Goal: Task Accomplishment & Management: Use online tool/utility

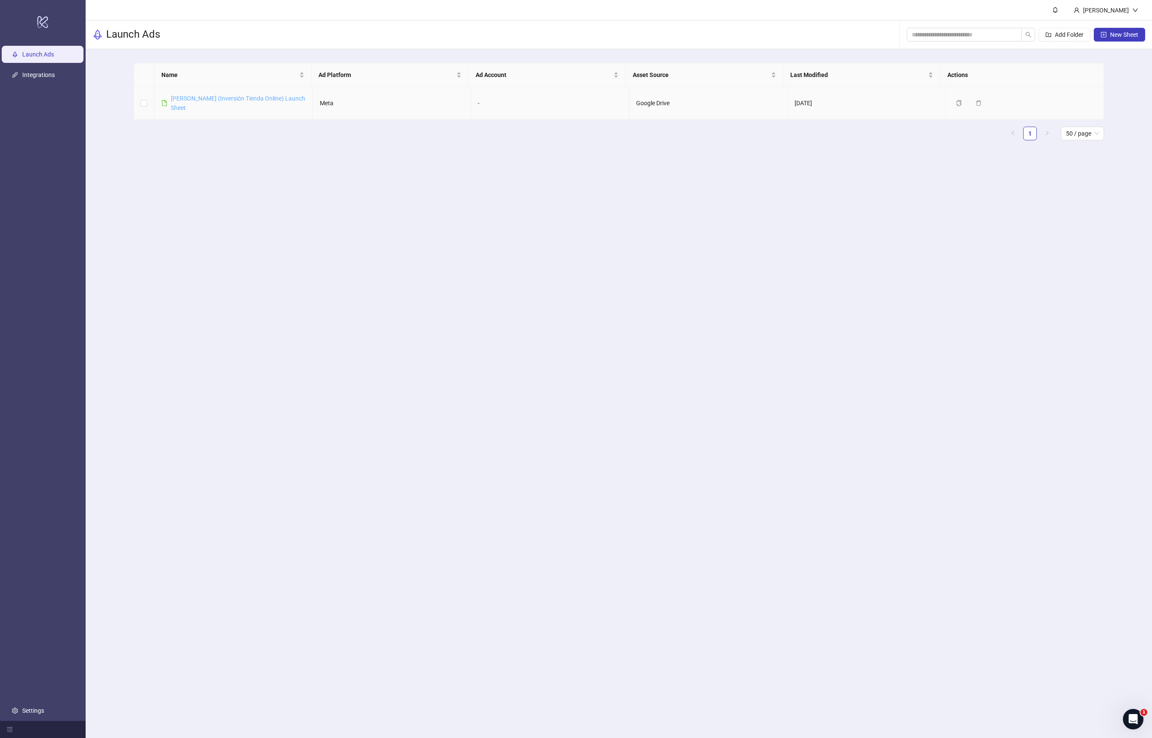
click at [214, 101] on link "[PERSON_NAME] (Inversión Tienda Online) Launch Sheet" at bounding box center [238, 103] width 134 height 16
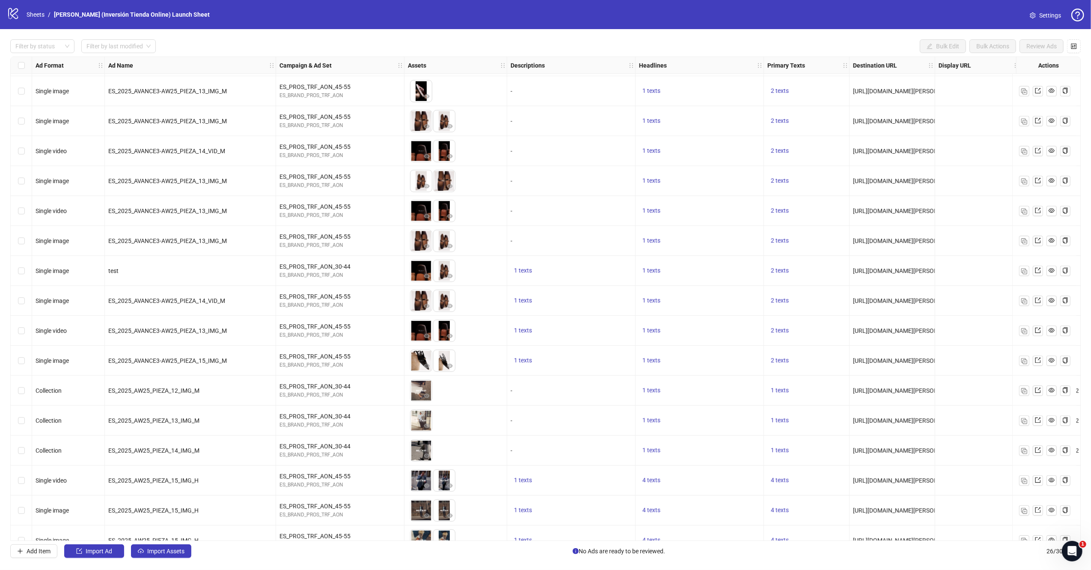
scroll to position [316, 0]
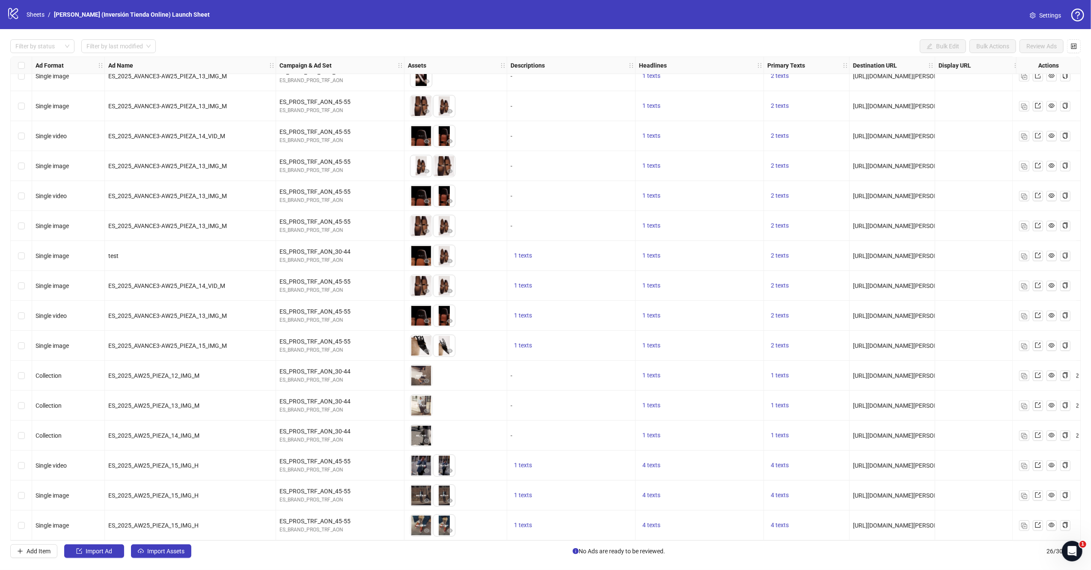
click at [15, 460] on div "Select row 24" at bounding box center [21, 466] width 21 height 30
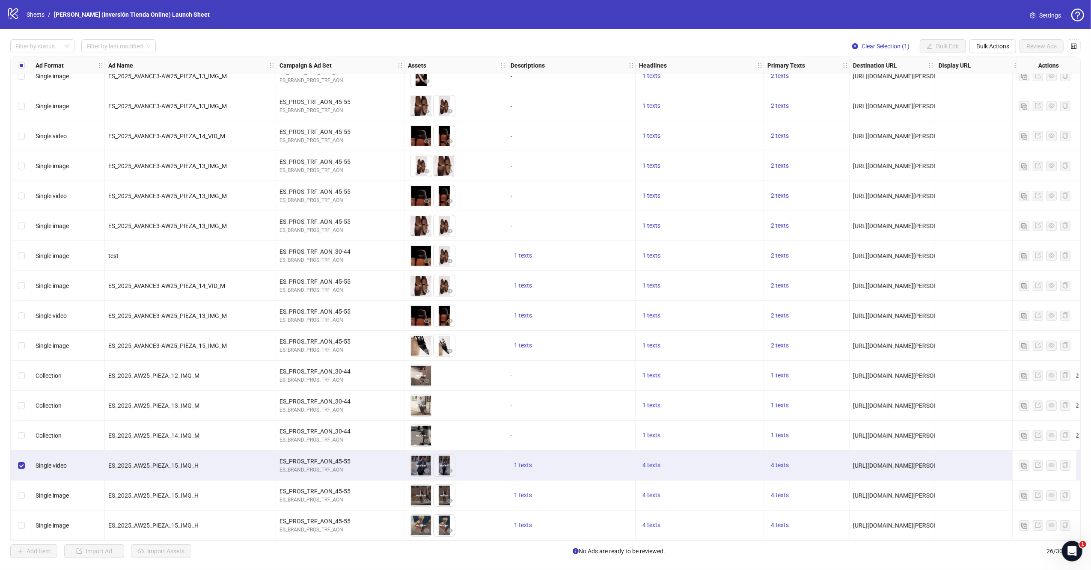
click at [28, 462] on div "Select row 24" at bounding box center [21, 466] width 21 height 30
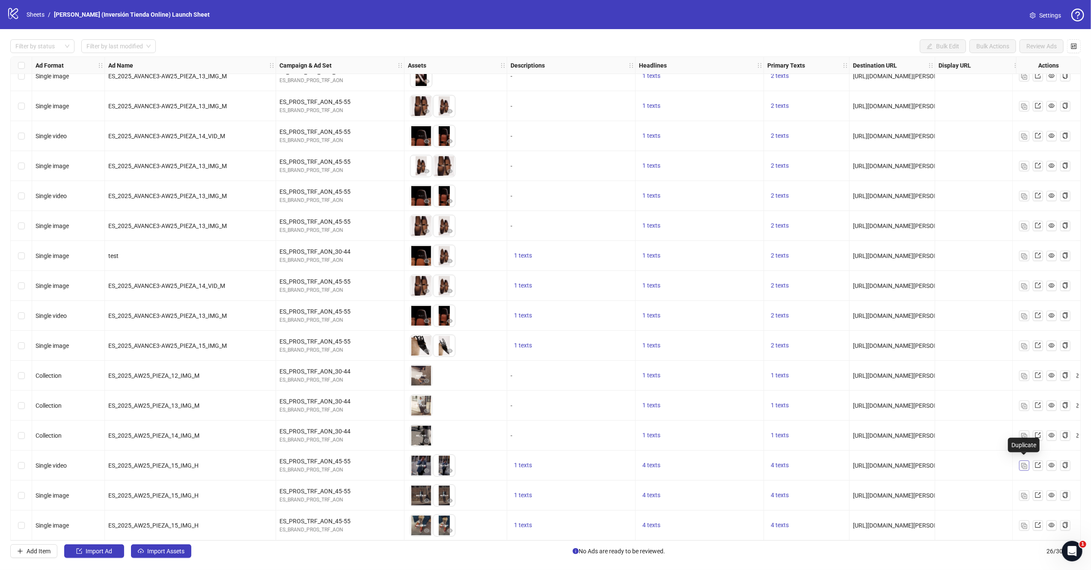
click at [1021, 463] on img "button" at bounding box center [1024, 466] width 6 height 6
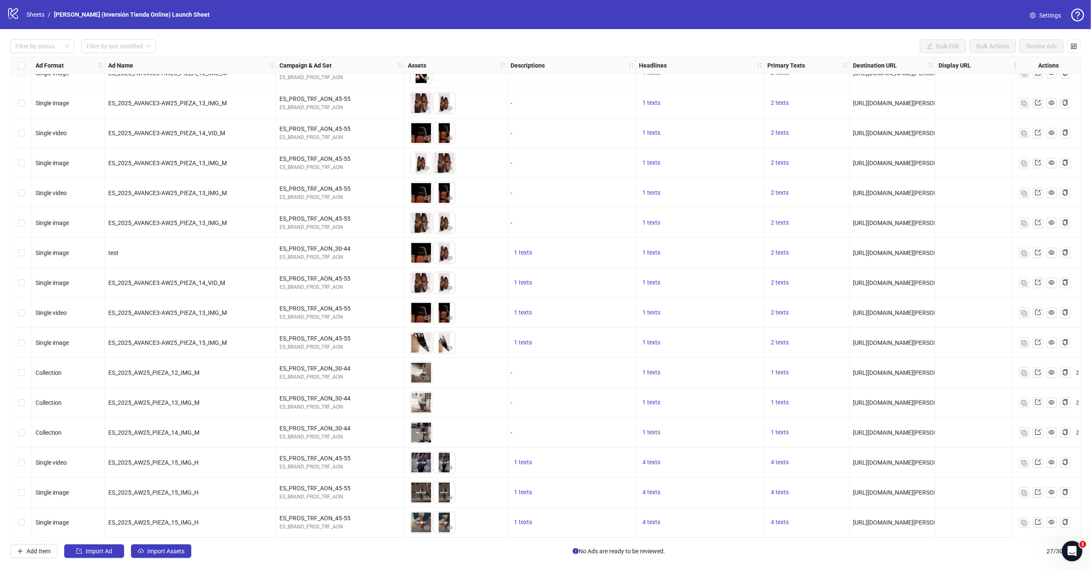
scroll to position [345, 0]
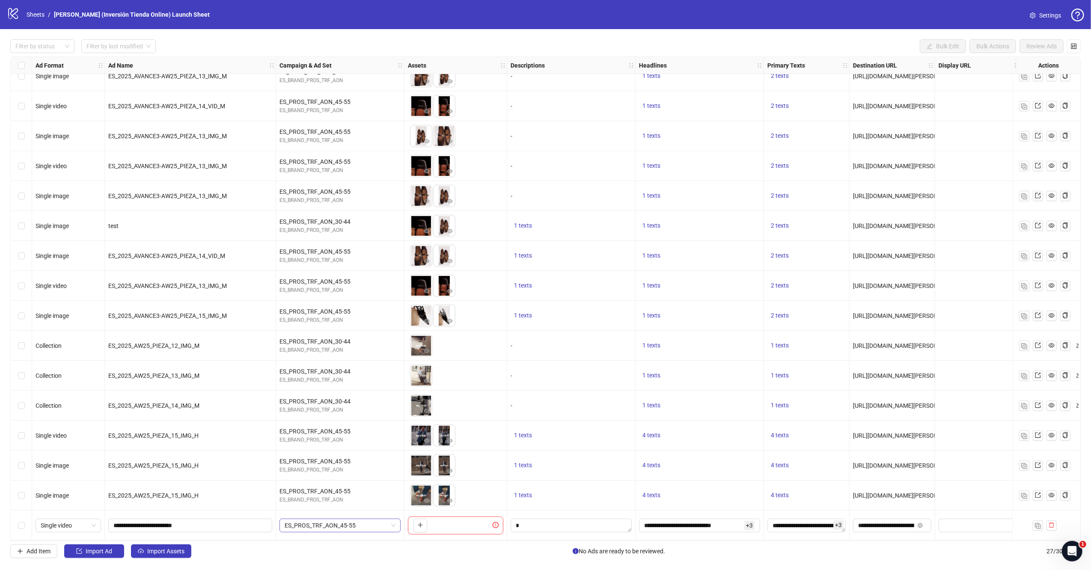
click at [331, 521] on span "ES_PROS_TRF_AON_45-55" at bounding box center [340, 525] width 111 height 13
click at [424, 524] on button "button" at bounding box center [421, 526] width 14 height 14
click at [532, 521] on textarea "Edit values" at bounding box center [571, 526] width 121 height 14
click at [613, 454] on div "1 texts" at bounding box center [571, 466] width 128 height 30
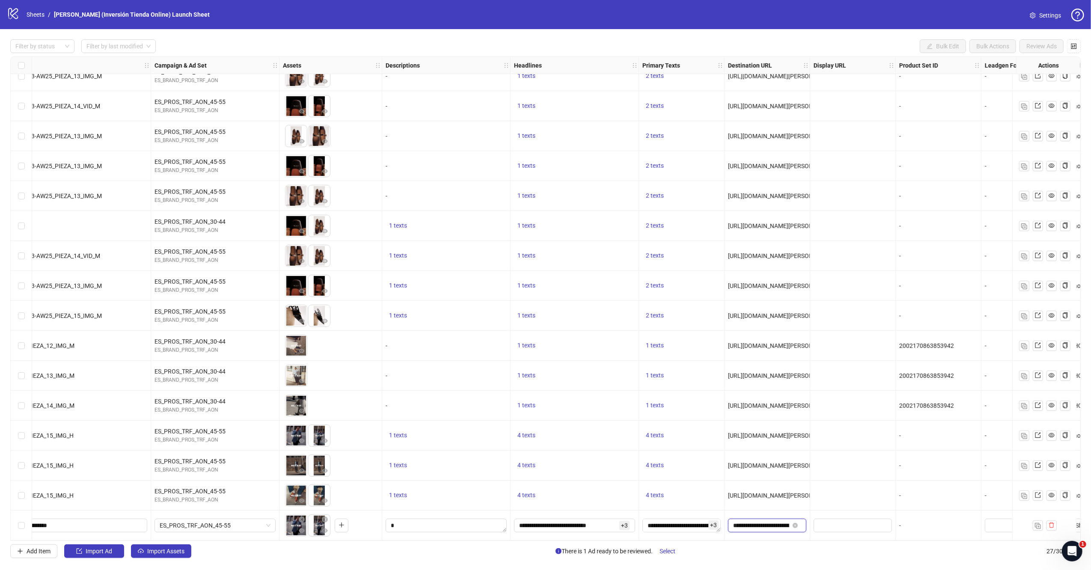
click at [759, 521] on input "**********" at bounding box center [761, 525] width 56 height 9
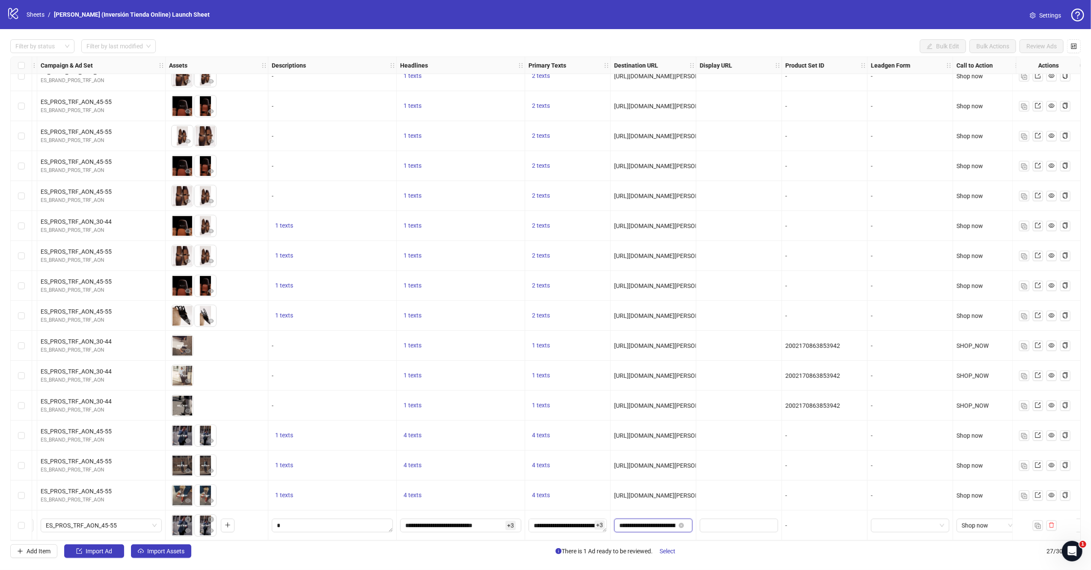
scroll to position [345, 285]
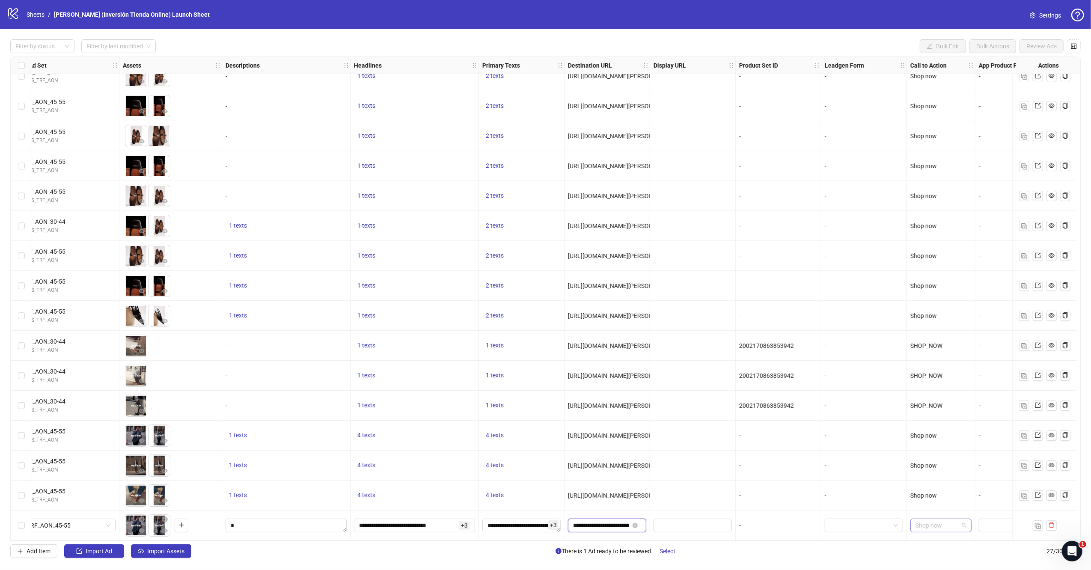
click at [934, 521] on span "Shop now" at bounding box center [941, 525] width 51 height 13
click at [894, 492] on div "-" at bounding box center [864, 495] width 78 height 9
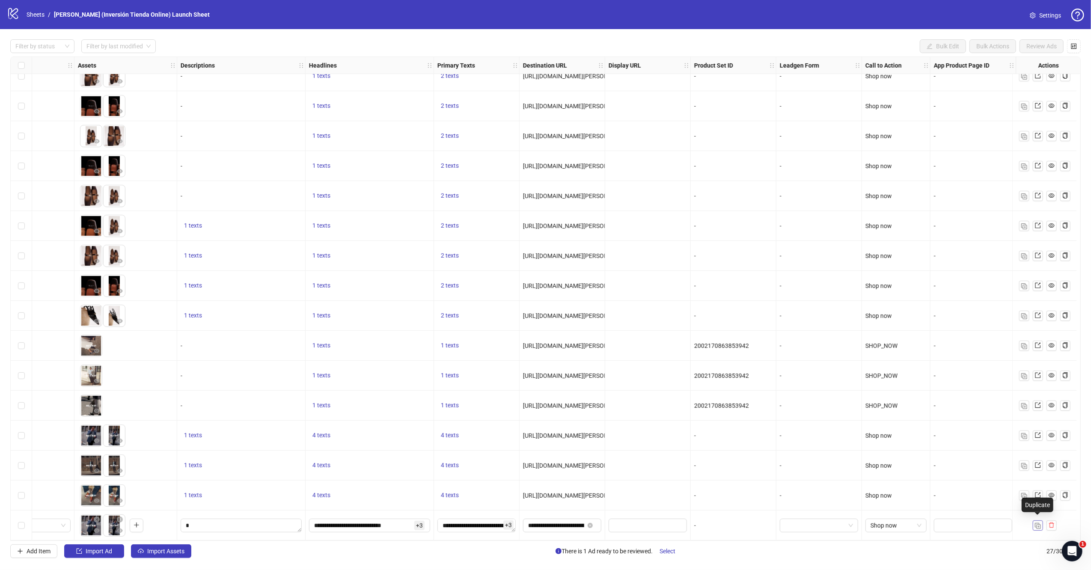
click at [1039, 523] on img "button" at bounding box center [1038, 526] width 6 height 6
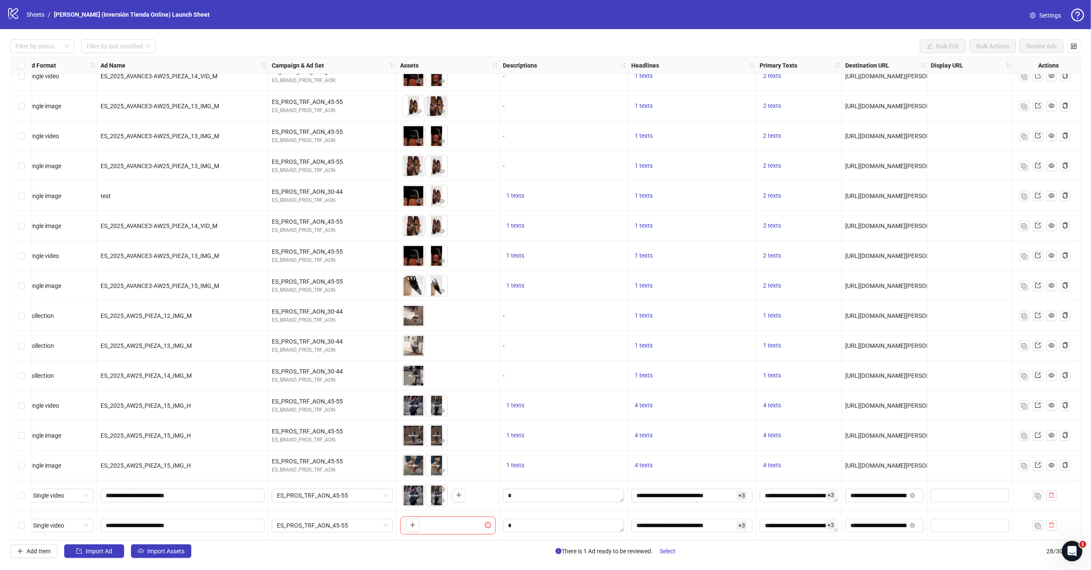
scroll to position [375, 0]
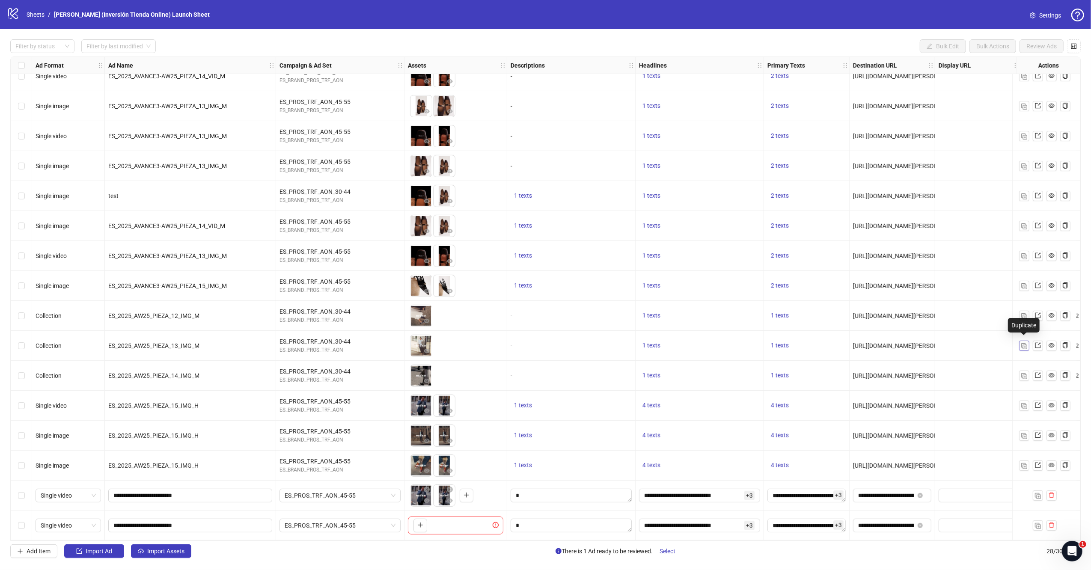
click at [1027, 345] on button "button" at bounding box center [1024, 346] width 10 height 10
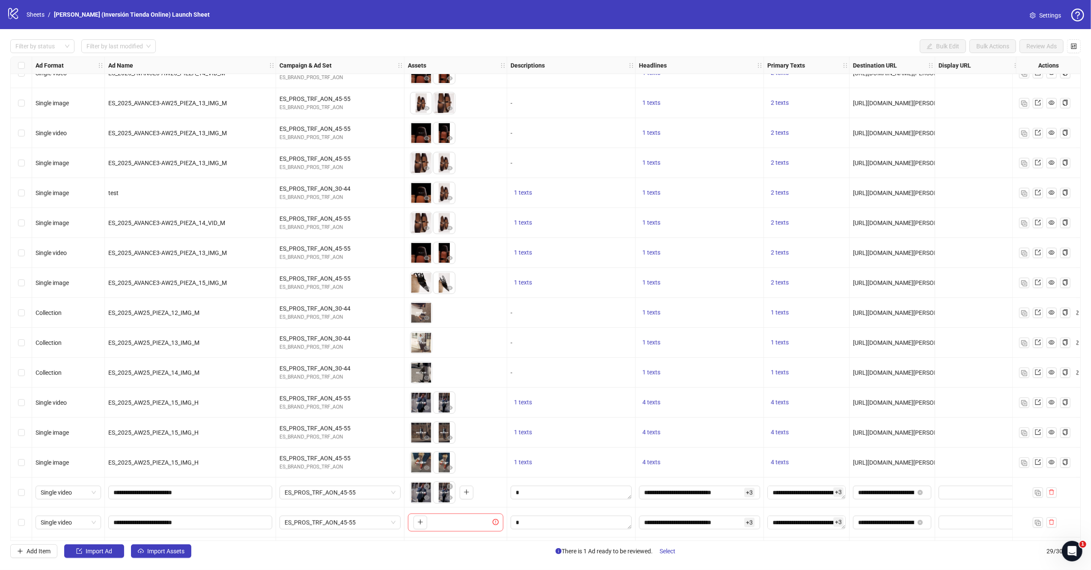
scroll to position [405, 0]
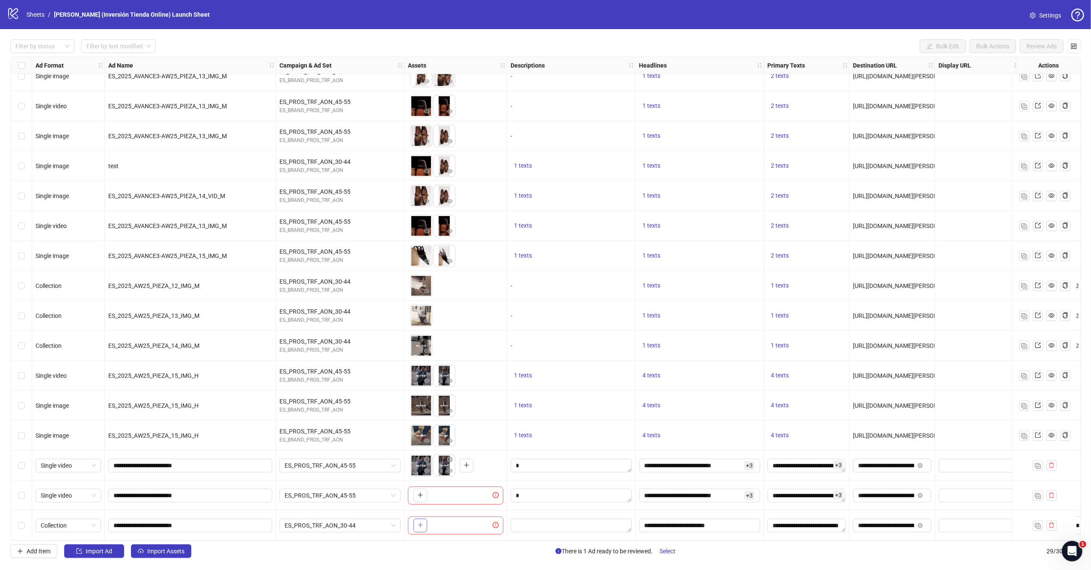
click at [423, 523] on button "button" at bounding box center [421, 526] width 14 height 14
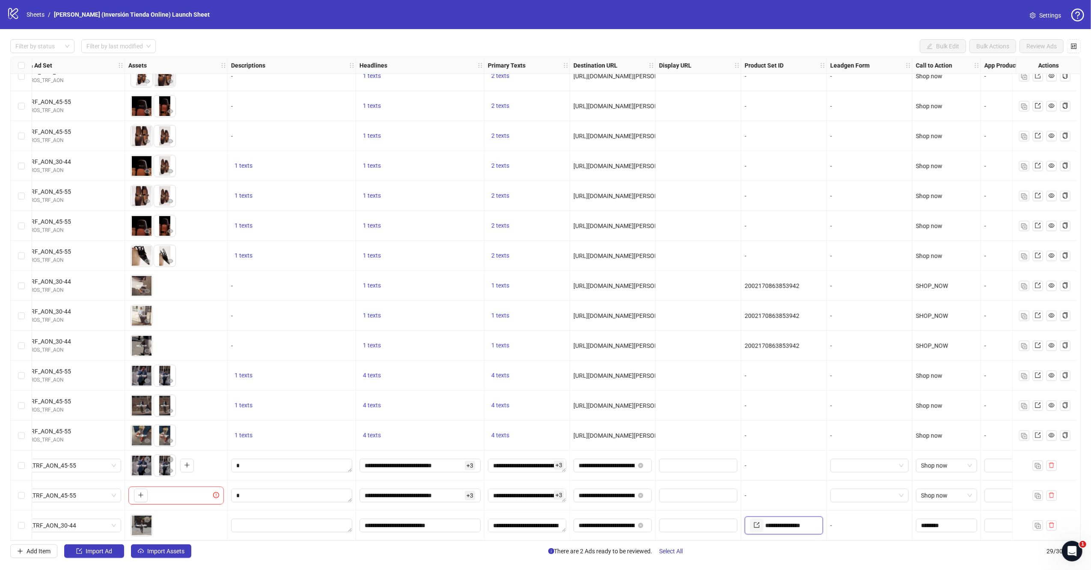
click at [784, 525] on input "**********" at bounding box center [790, 526] width 51 height 14
click at [781, 499] on div "-" at bounding box center [784, 496] width 86 height 30
click at [1054, 13] on span "Settings" at bounding box center [1050, 15] width 22 height 9
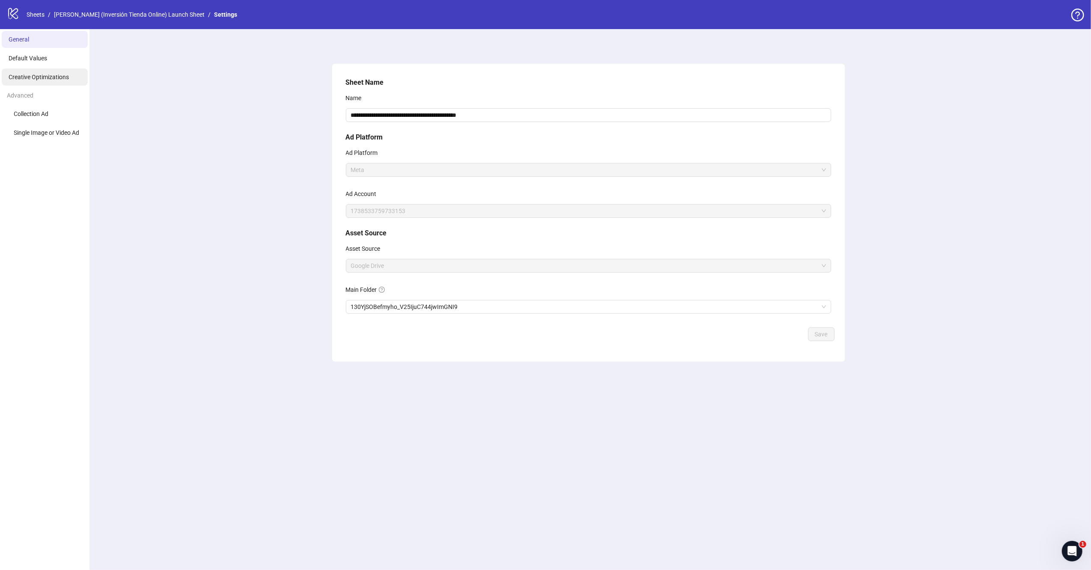
click at [27, 79] on span "Creative Optimizations" at bounding box center [39, 77] width 60 height 7
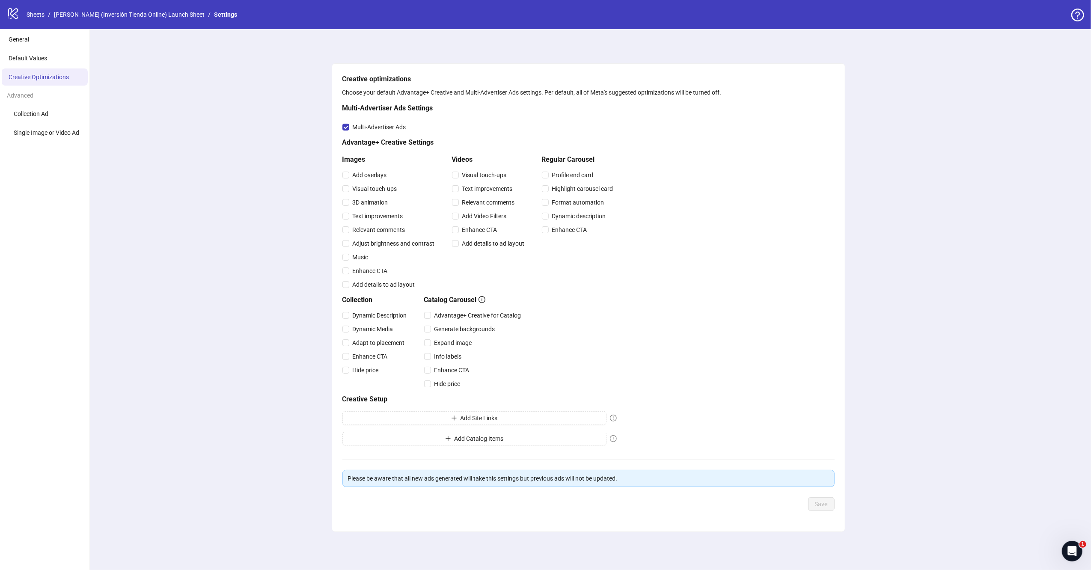
click at [182, 116] on div "Creative optimizations Choose your default Advantage+ Creative and Multi-Advert…" at bounding box center [589, 299] width 1006 height 541
